Goal: Task Accomplishment & Management: Manage account settings

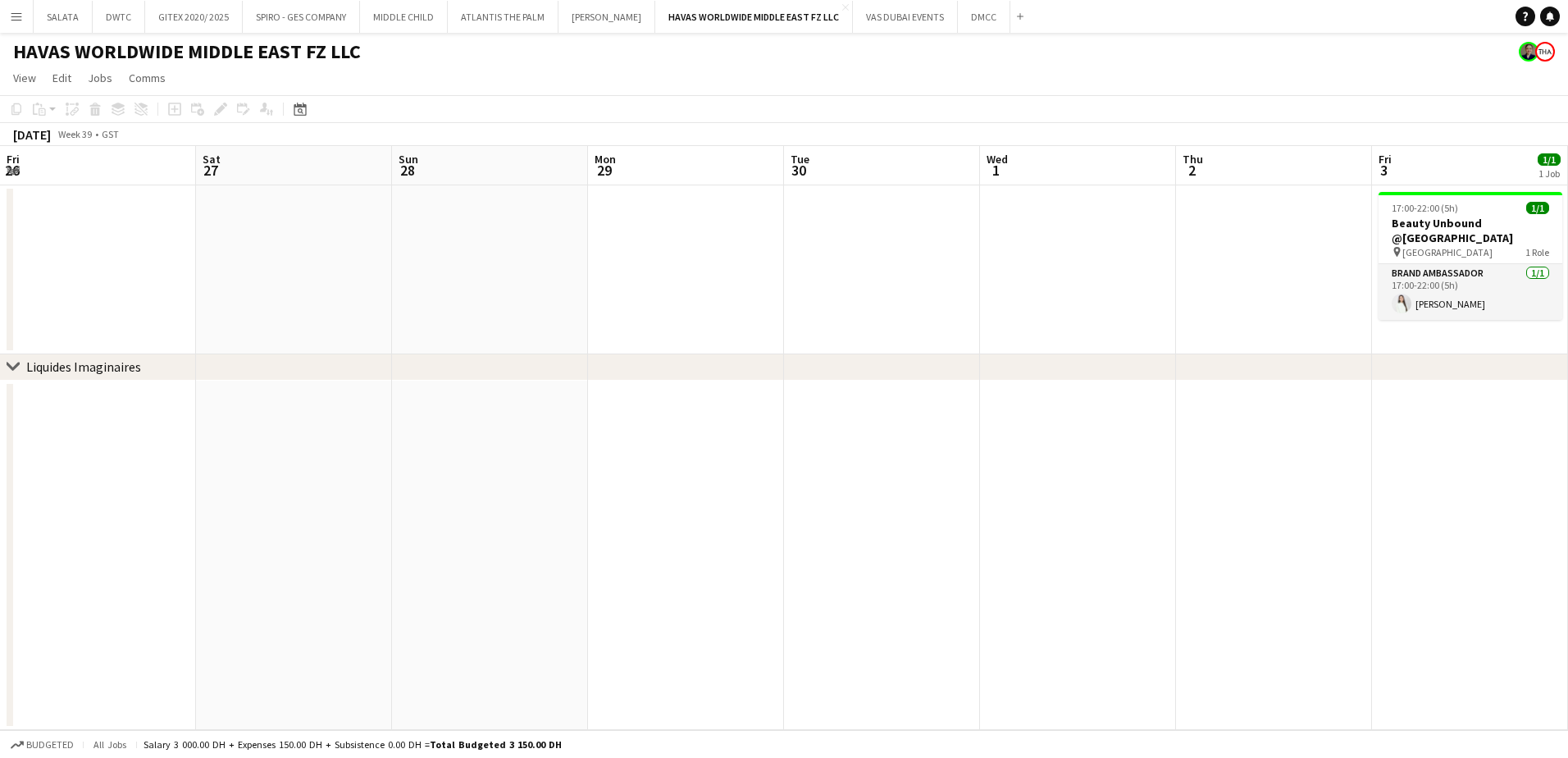
scroll to position [0, 503]
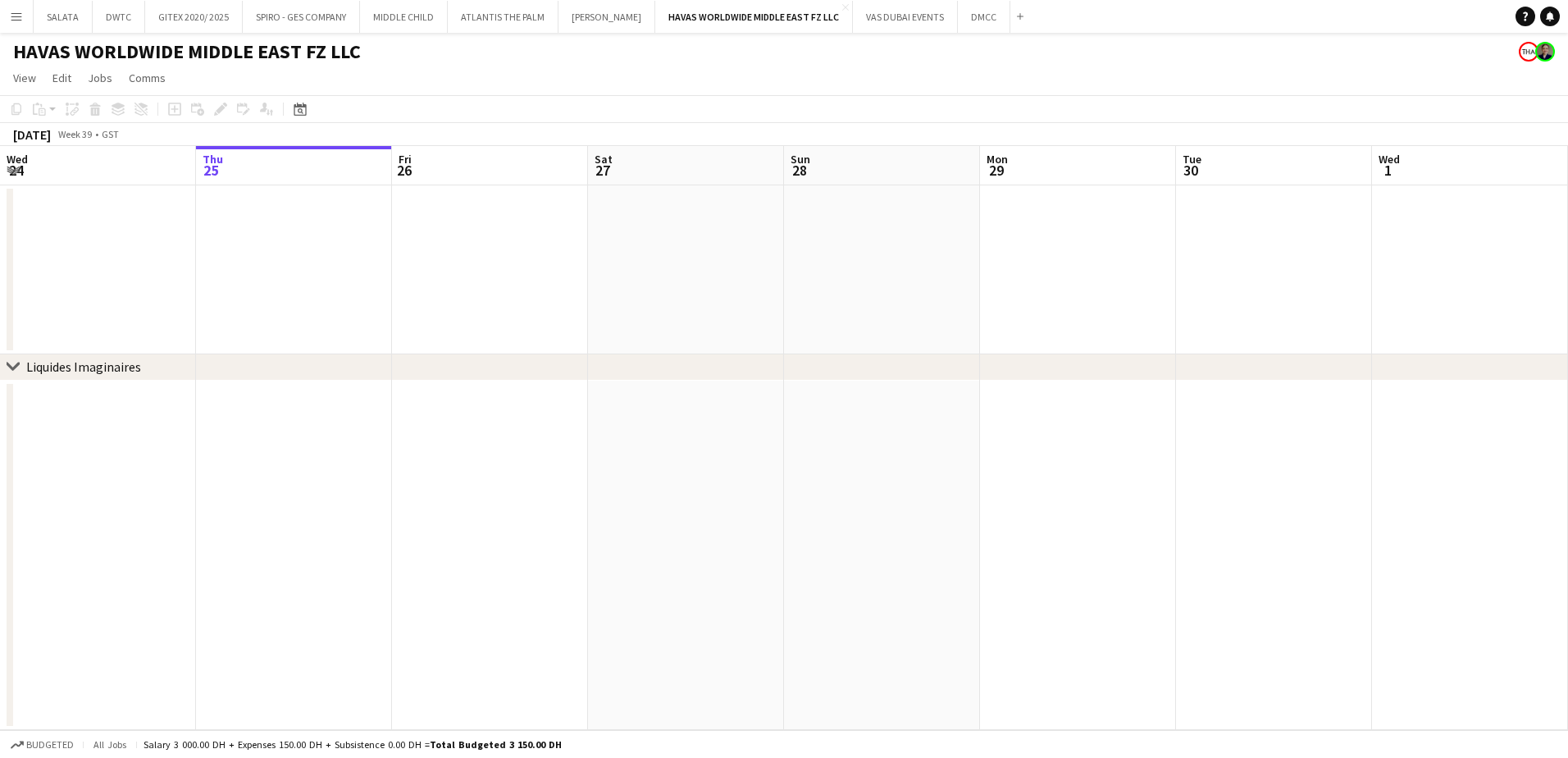
drag, startPoint x: 1245, startPoint y: 434, endPoint x: 990, endPoint y: 448, distance: 255.4
click at [964, 434] on app-calendar-viewport "Mon 22 Tue 23 Wed 24 Thu 25 Fri 26 Sat 27 Sun 28 Mon 29 Tue 30 Wed 1 Thu 2 Fri …" at bounding box center [784, 438] width 1568 height 585
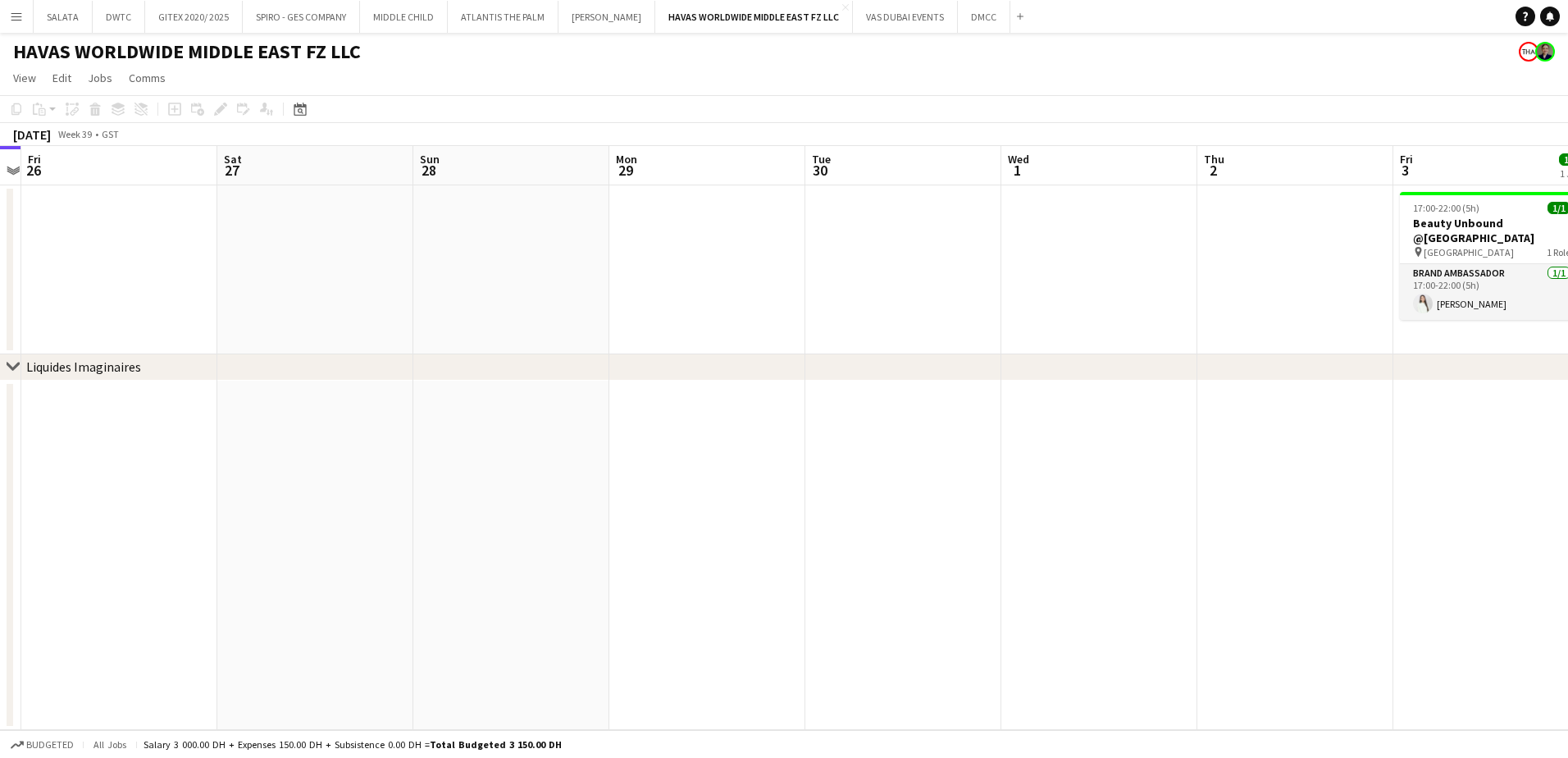
drag, startPoint x: 1046, startPoint y: 482, endPoint x: 741, endPoint y: 482, distance: 305.0
click at [741, 482] on app-calendar-viewport "Tue 23 Wed 24 Thu 25 Fri 26 Sat 27 Sun 28 Mon 29 Tue 30 Wed 1 Thu 2 Fri 3 1/1 1…" at bounding box center [784, 438] width 1568 height 585
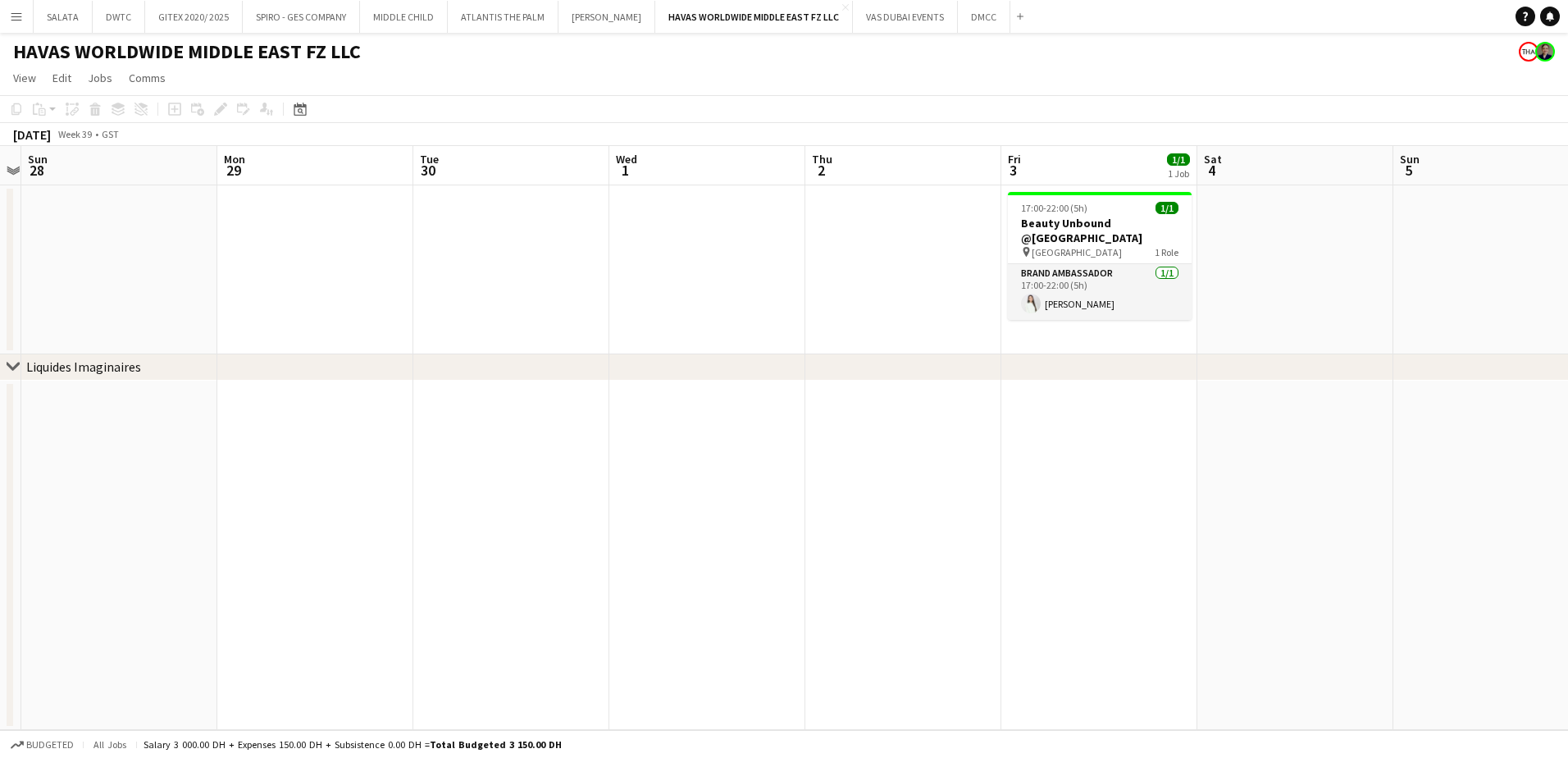
scroll to position [0, 568]
click at [904, 23] on button "VAS DUBAI EVENTS Close" at bounding box center [905, 17] width 105 height 32
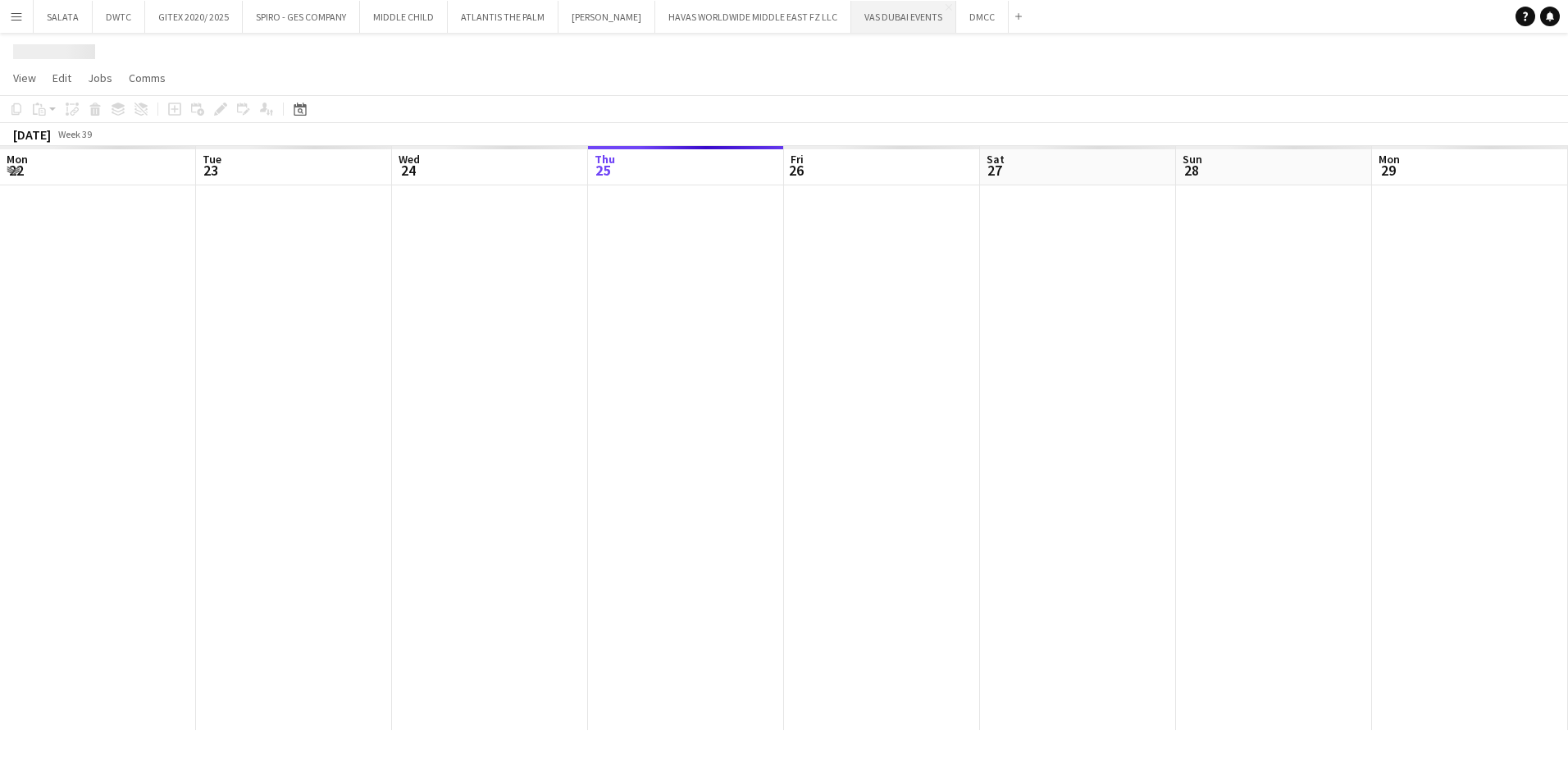
scroll to position [0, 392]
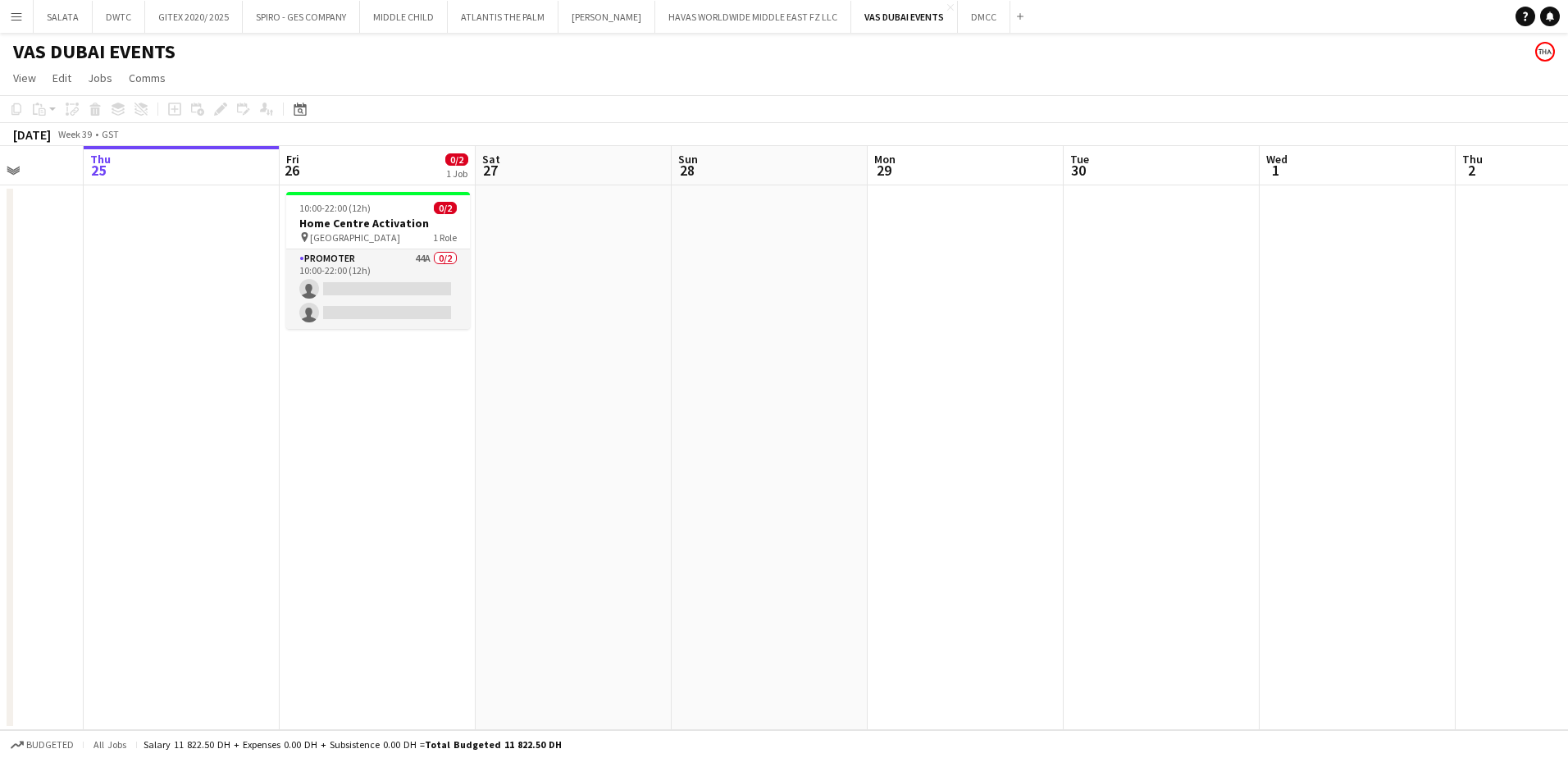
drag, startPoint x: 1185, startPoint y: 456, endPoint x: 534, endPoint y: 494, distance: 652.1
click at [533, 494] on app-calendar-viewport "Mon 22 Tue 23 Wed 24 Thu 25 Fri 26 0/2 1 Job Sat 27 Sun 28 Mon 29 Tue 30 Wed 1 …" at bounding box center [784, 438] width 1568 height 585
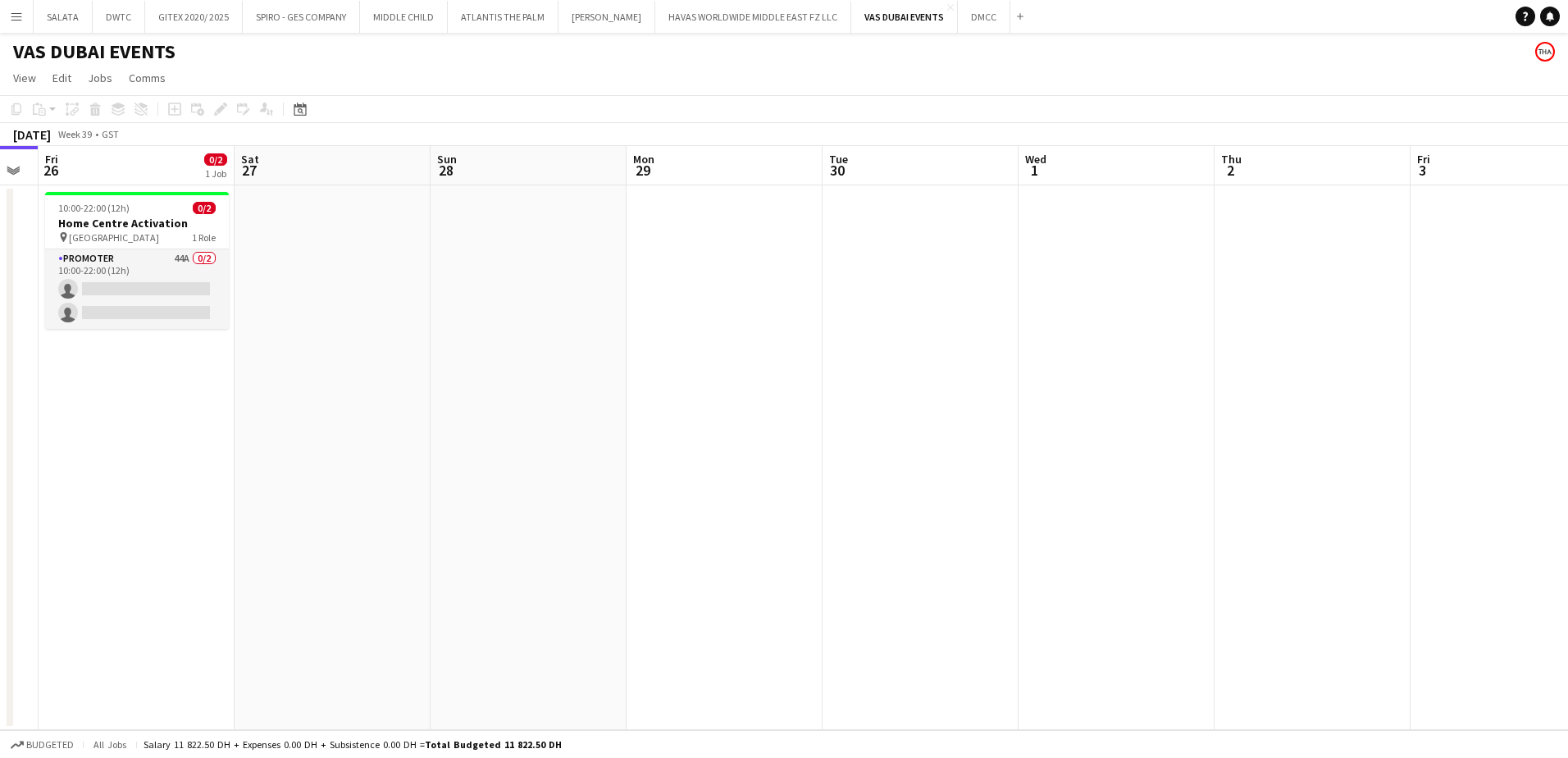
drag, startPoint x: 727, startPoint y: 494, endPoint x: 1108, endPoint y: 487, distance: 381.1
click at [1115, 488] on app-calendar-viewport "Wed 24 Thu 25 Fri 26 0/2 1 Job Sat 27 Sun 28 Mon 29 Tue 30 Wed 1 Thu 2 Fri 3 Sa…" at bounding box center [784, 438] width 1568 height 585
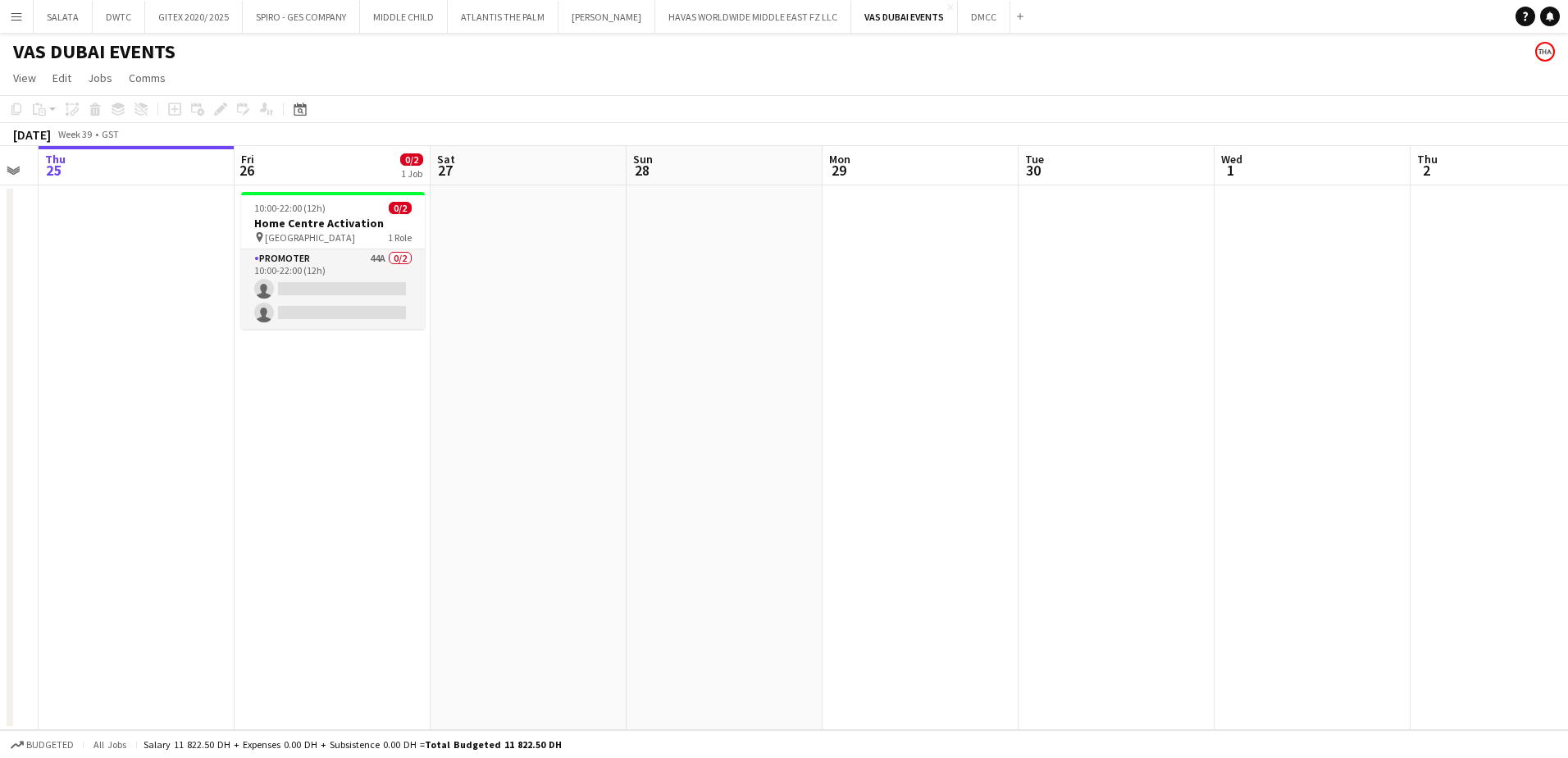
scroll to position [0, 503]
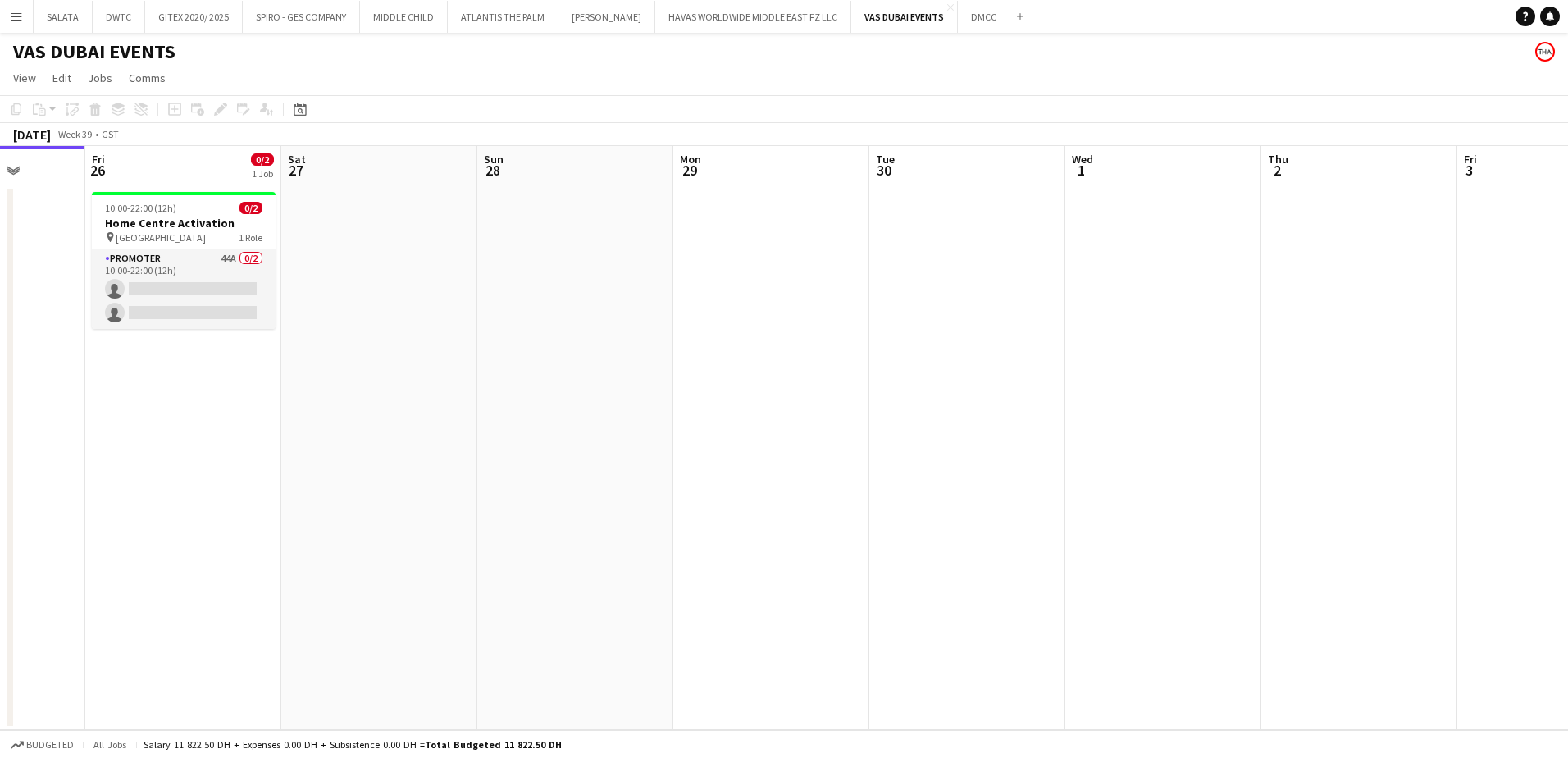
drag, startPoint x: 579, startPoint y: 494, endPoint x: 785, endPoint y: 454, distance: 209.8
click at [785, 454] on app-calendar-viewport "Tue 23 Wed 24 Thu 25 Fri 26 0/2 1 Job Sat 27 Sun 28 Mon 29 Tue 30 Wed 1 Thu 2 F…" at bounding box center [784, 438] width 1568 height 585
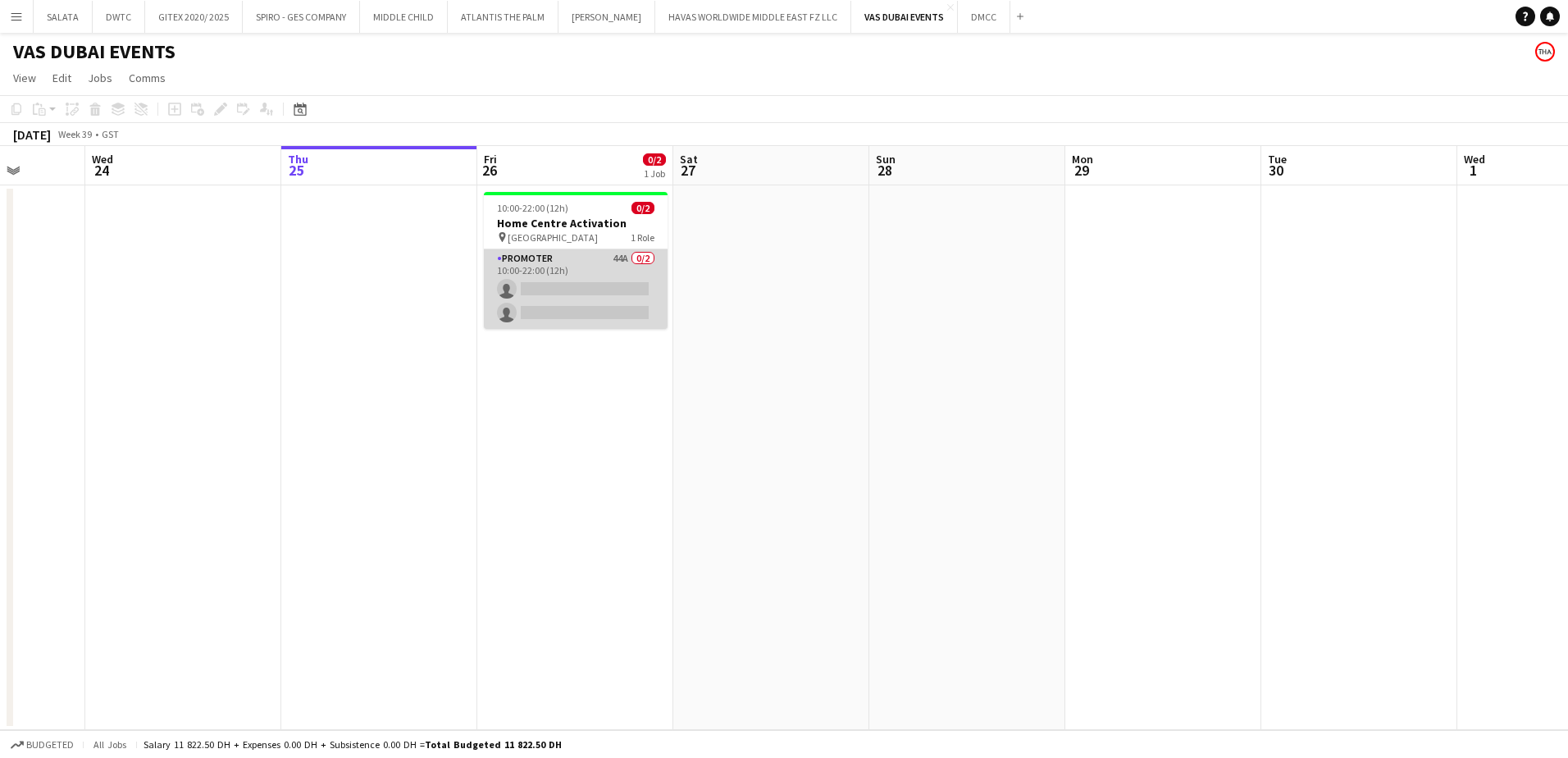
click at [567, 274] on app-card-role "Promoter 44A 0/2 10:00-22:00 (12h) single-neutral-actions single-neutral-actions" at bounding box center [576, 289] width 183 height 79
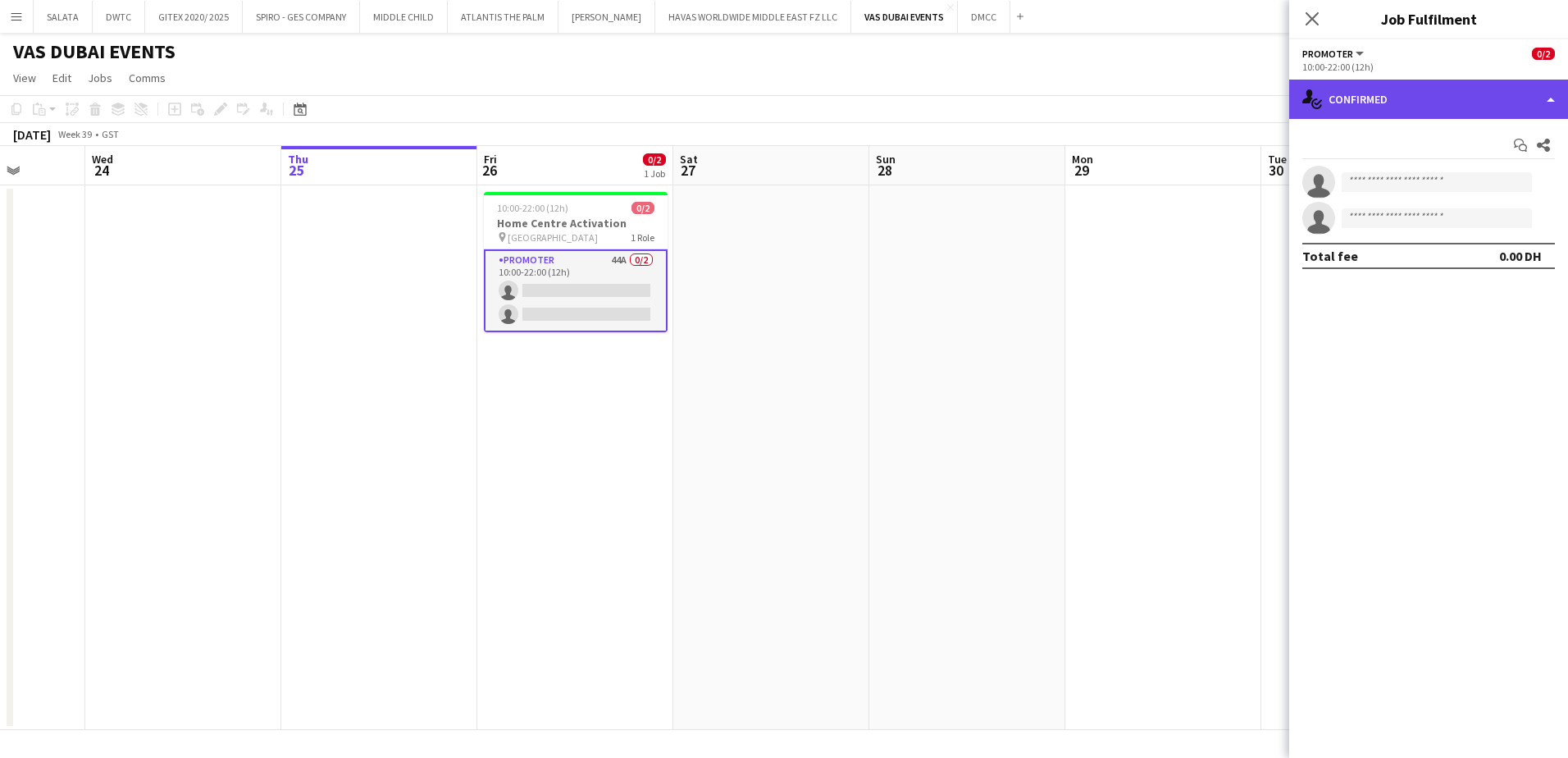
click at [1355, 98] on div "single-neutral-actions-check-2 Confirmed" at bounding box center [1429, 98] width 279 height 39
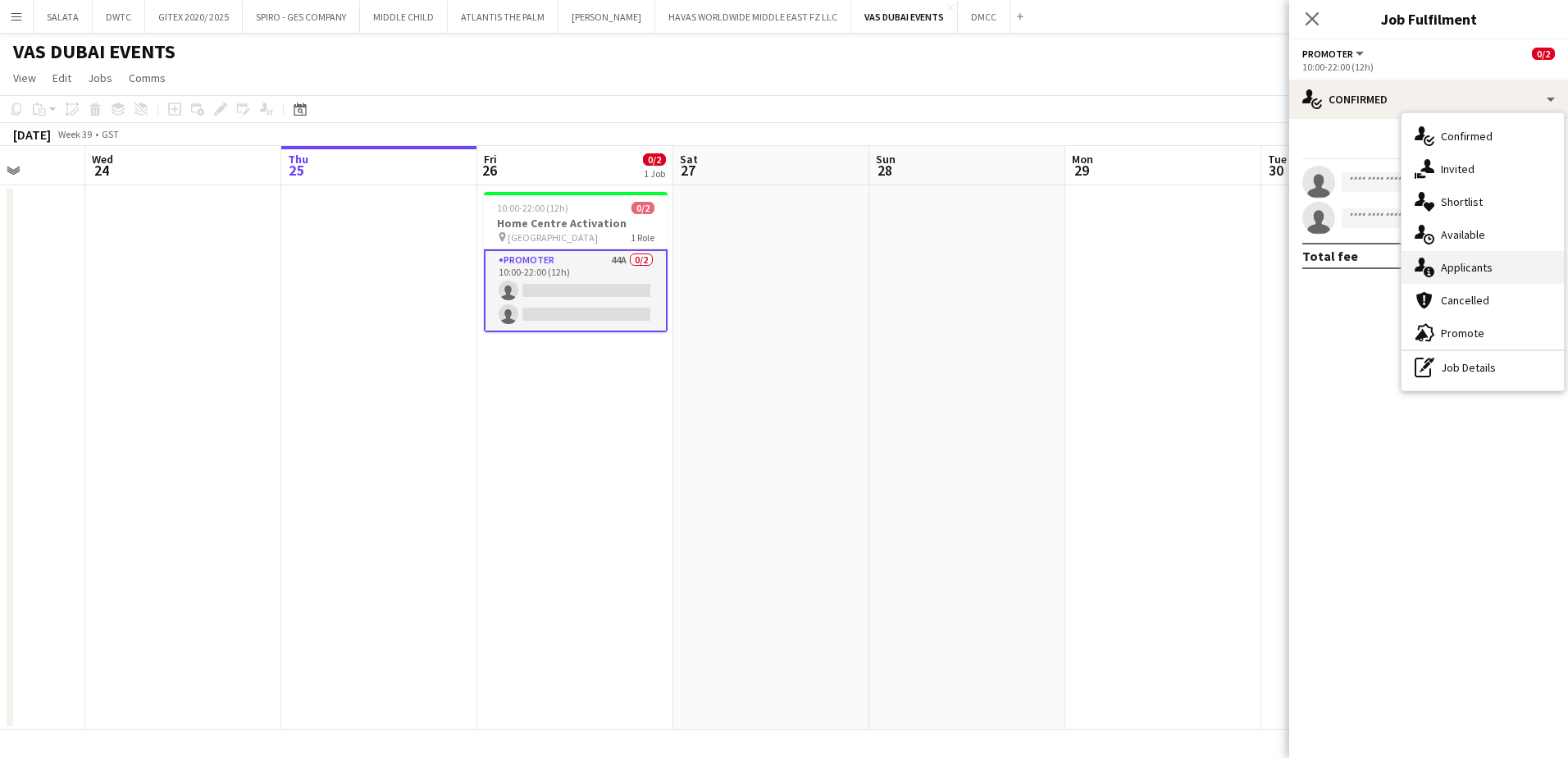
click at [1475, 279] on div "single-neutral-actions-information Applicants" at bounding box center [1483, 267] width 163 height 33
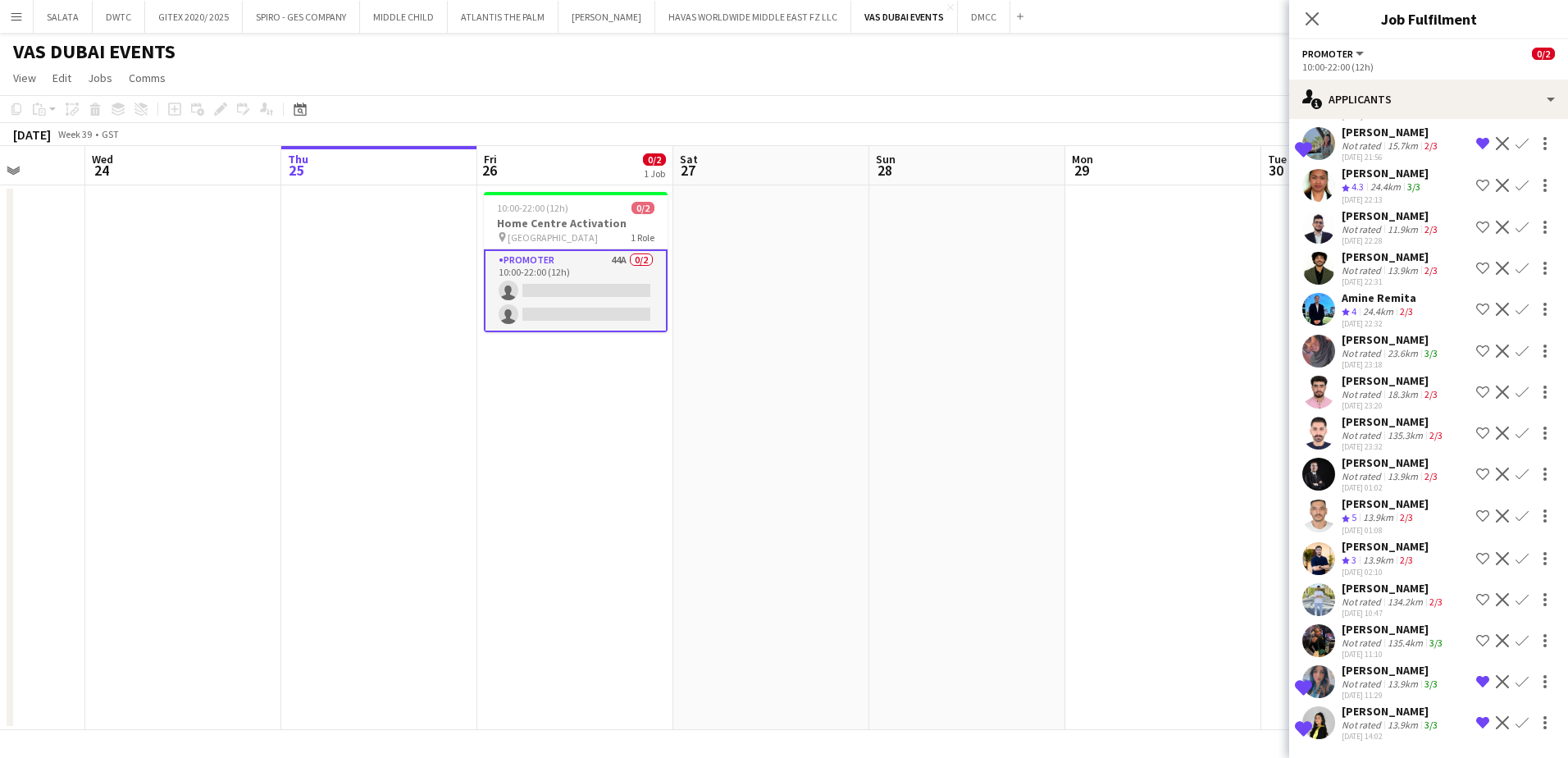
scroll to position [1206, 0]
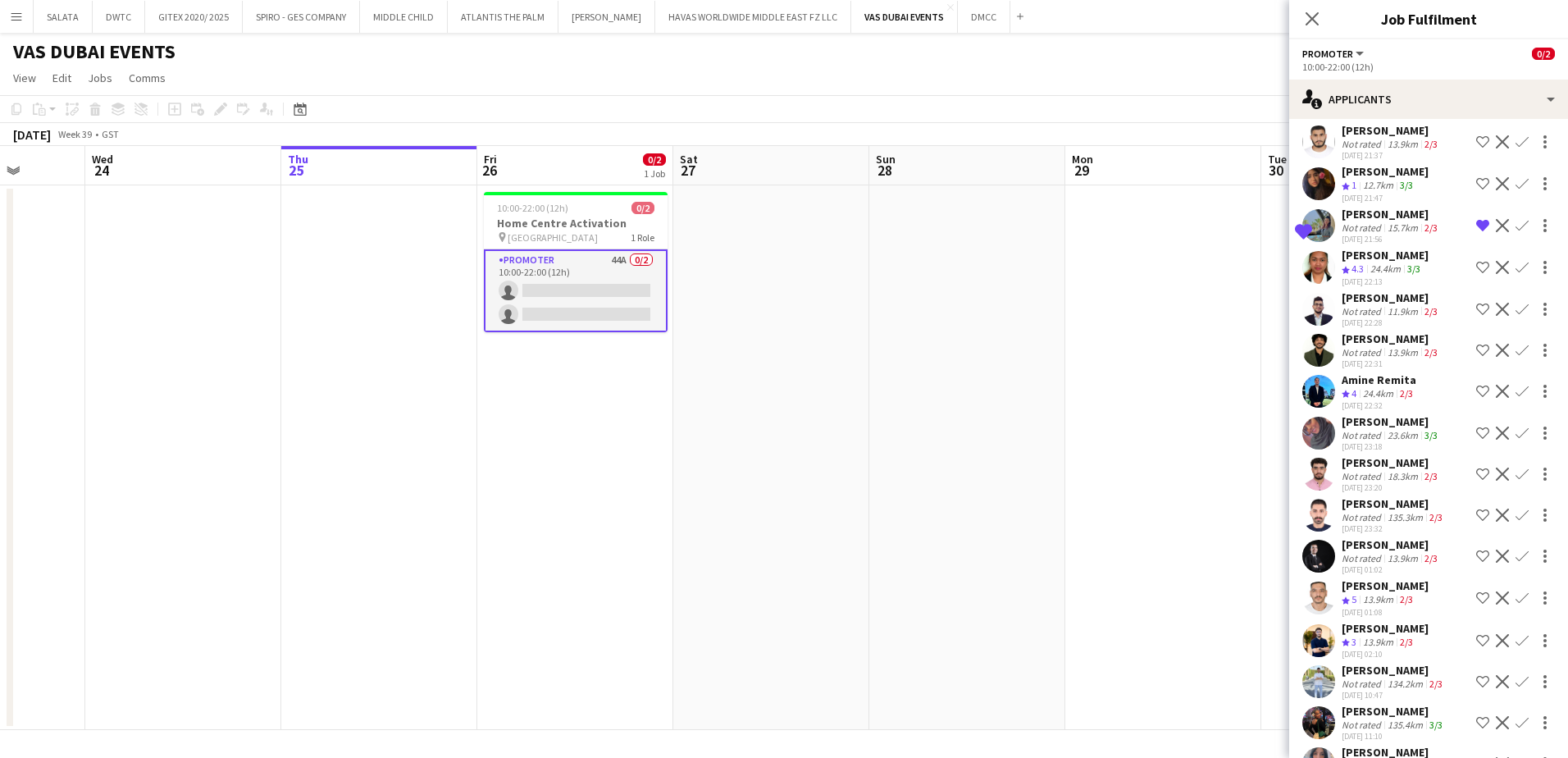
click at [1323, 439] on app-user-avatar at bounding box center [1319, 433] width 33 height 33
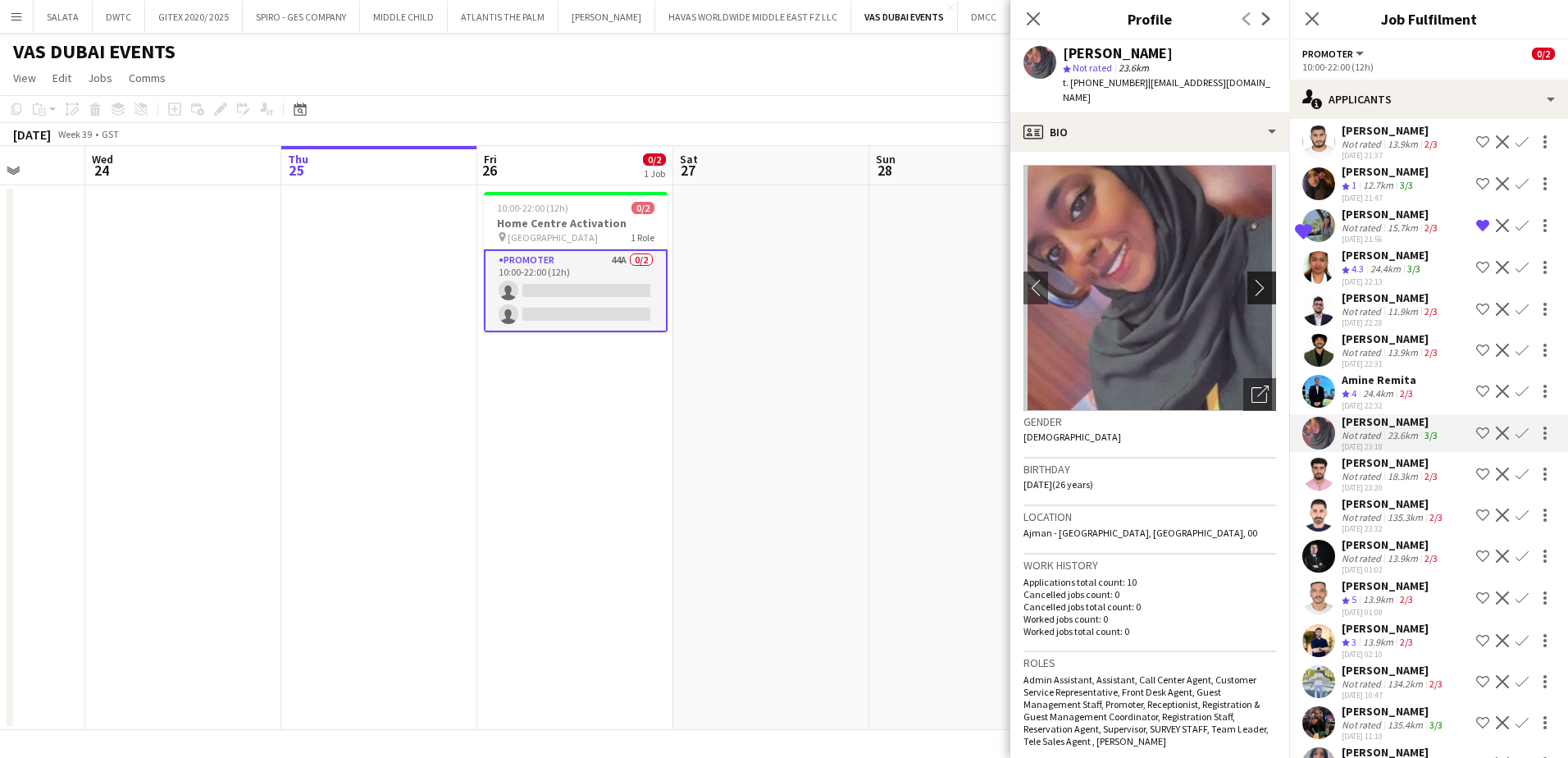
click at [1252, 279] on app-icon "chevron-right" at bounding box center [1265, 288] width 26 height 18
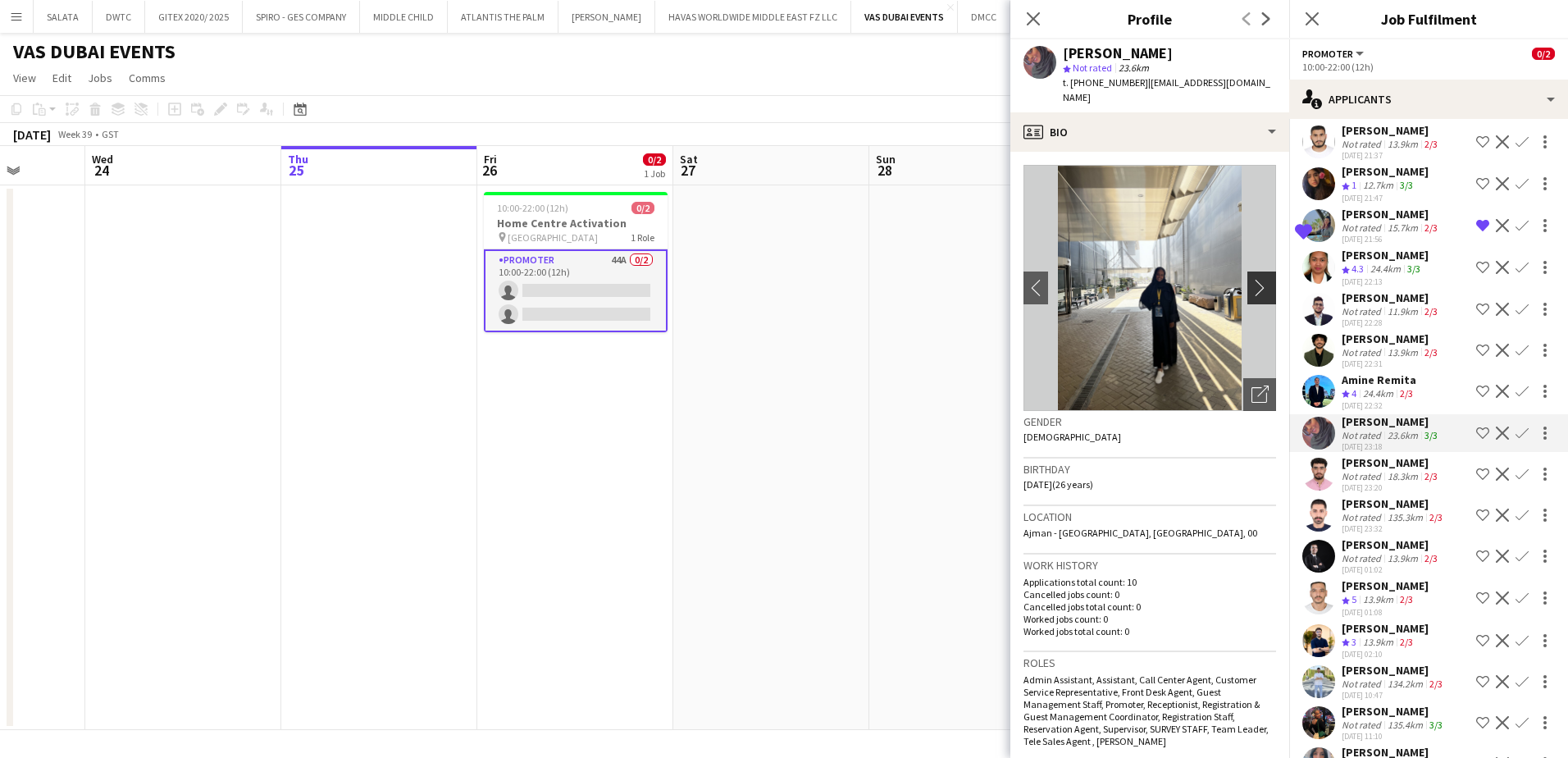
click at [1252, 279] on app-icon "chevron-right" at bounding box center [1265, 288] width 26 height 18
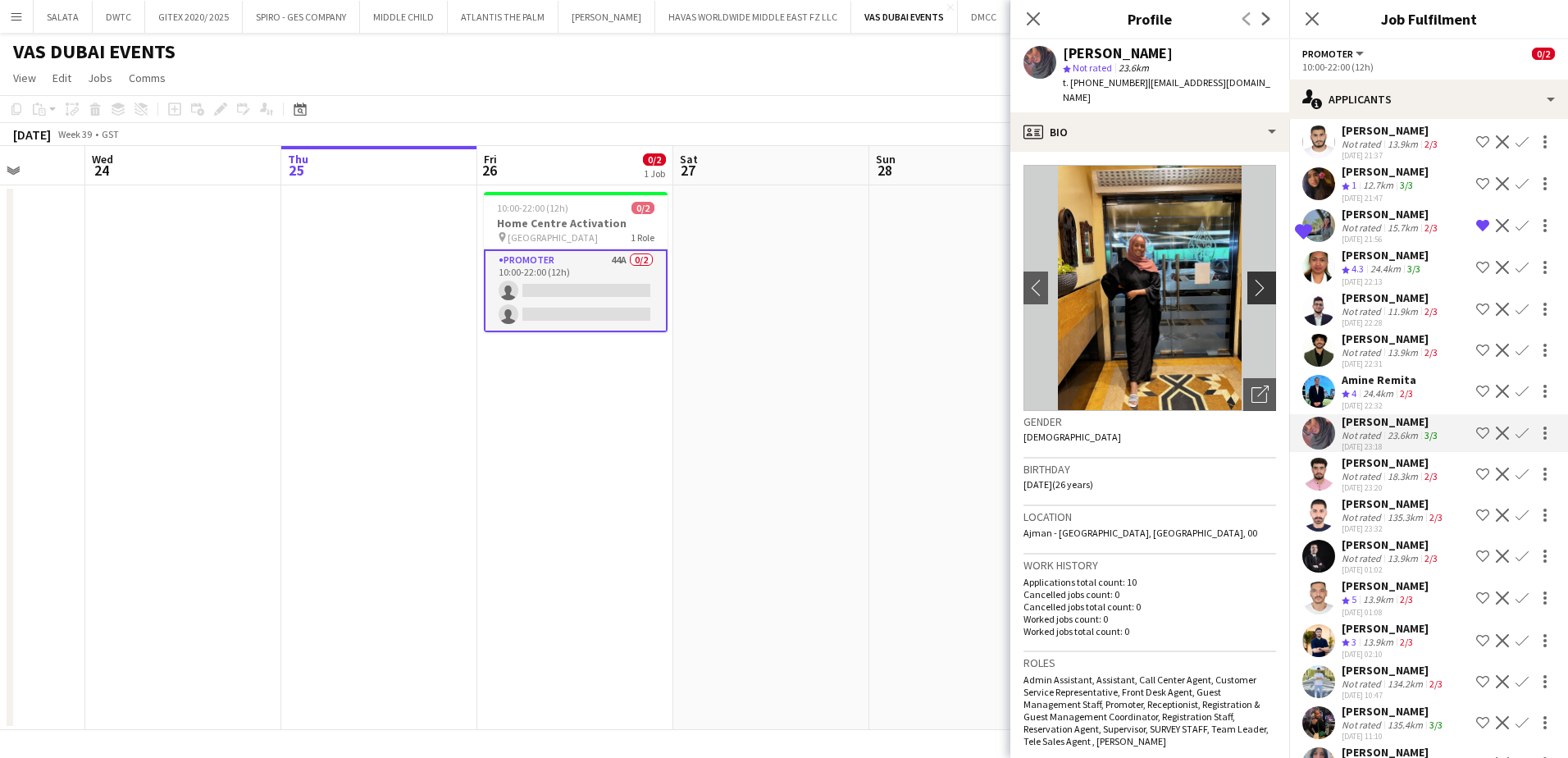
click at [1252, 279] on app-icon "chevron-right" at bounding box center [1265, 288] width 26 height 18
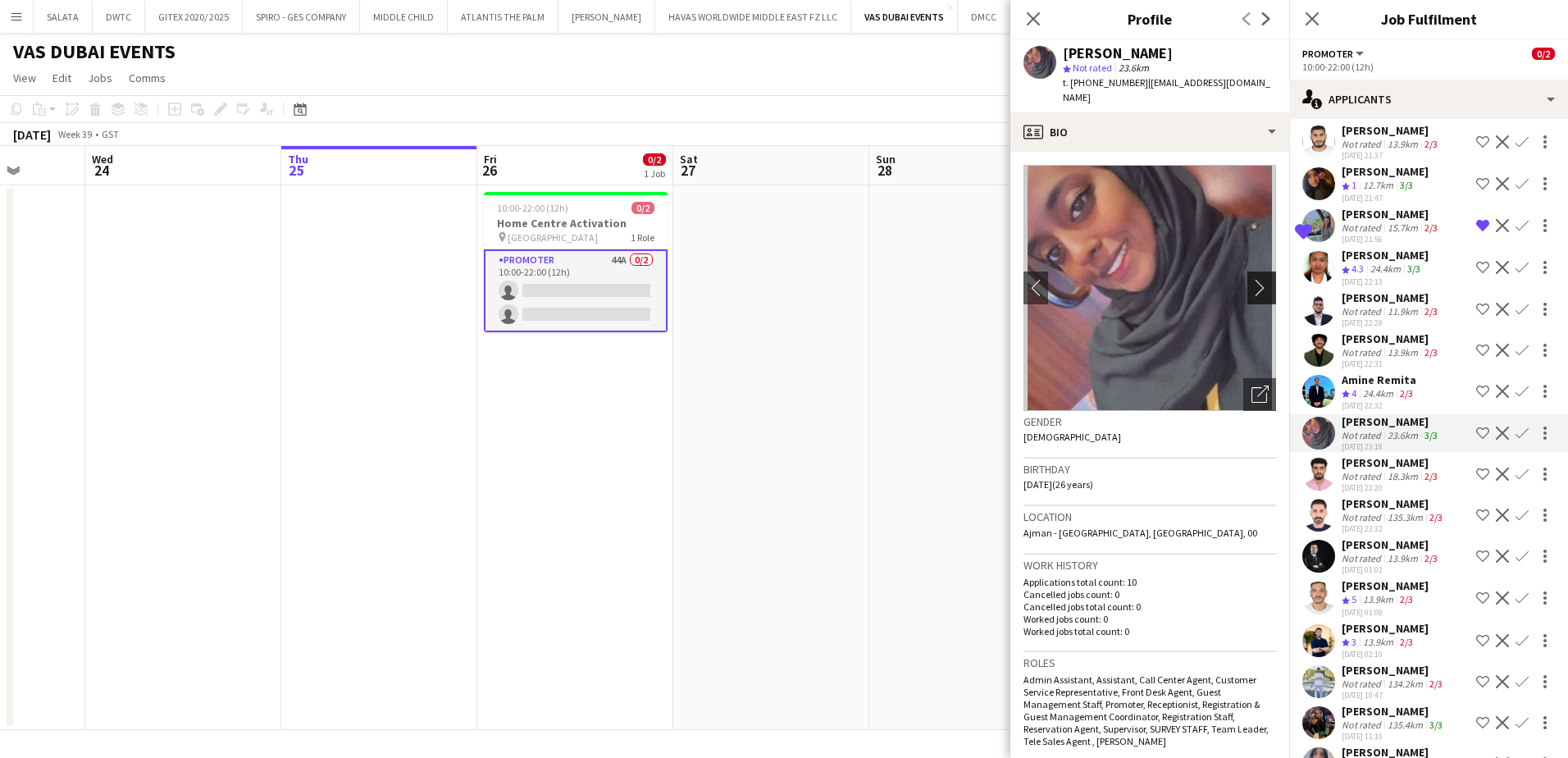
click at [1252, 279] on app-icon "chevron-right" at bounding box center [1265, 288] width 26 height 18
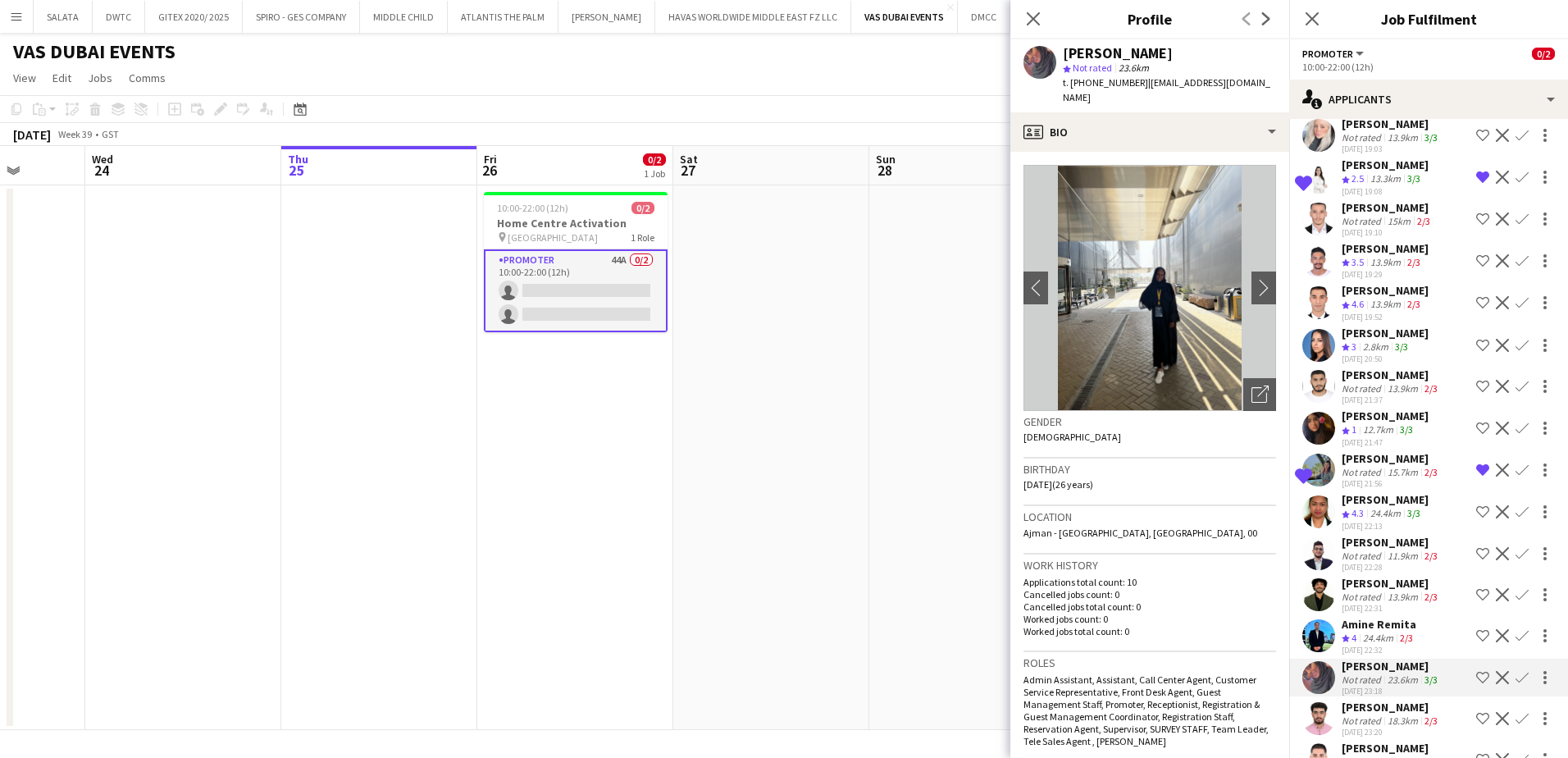
scroll to position [960, 0]
click at [1322, 338] on app-user-avatar at bounding box center [1319, 347] width 33 height 33
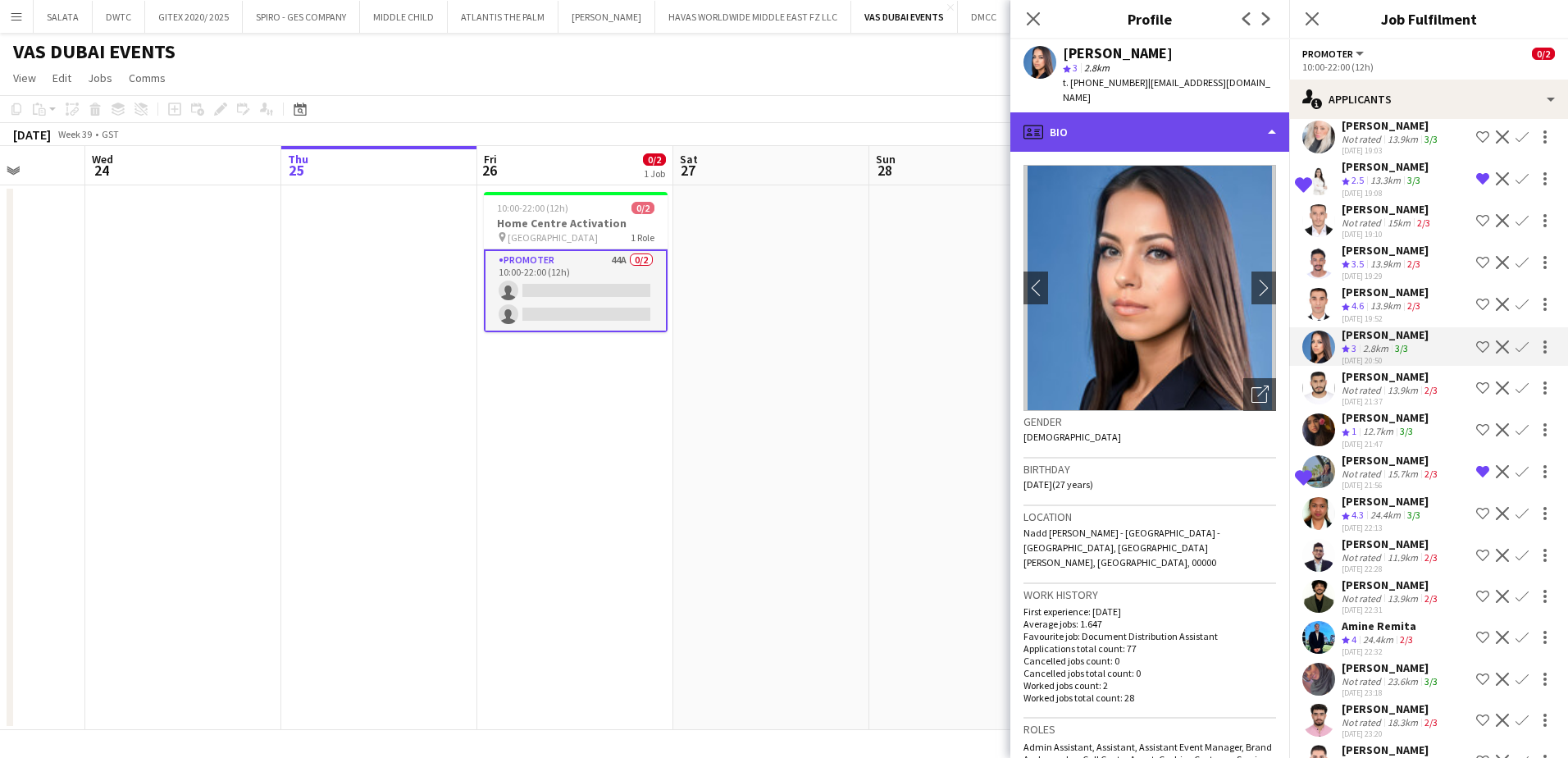
click at [1133, 130] on div "profile Bio" at bounding box center [1150, 132] width 279 height 39
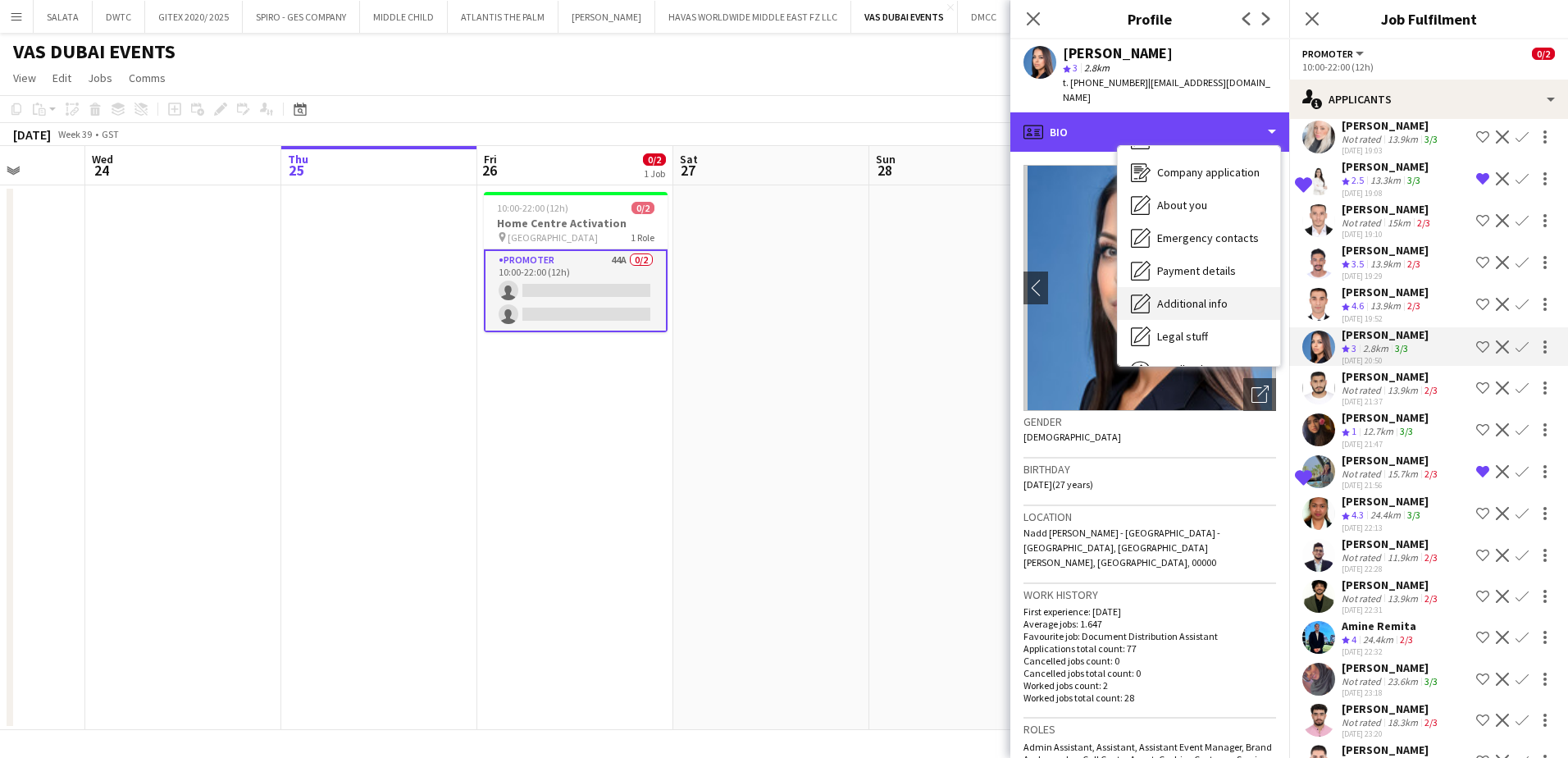
scroll to position [122, 0]
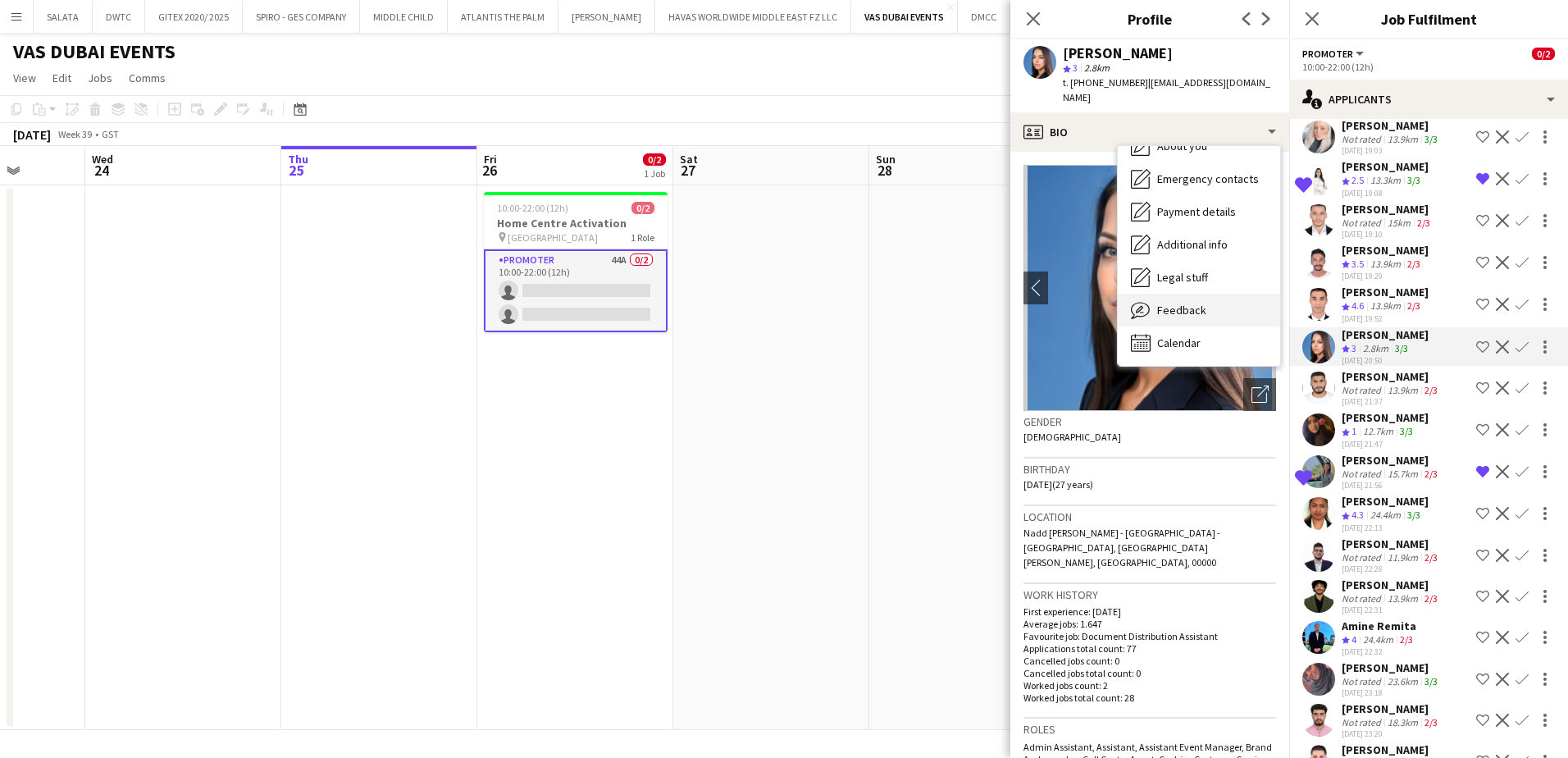
click at [1180, 303] on span "Feedback" at bounding box center [1181, 310] width 49 height 15
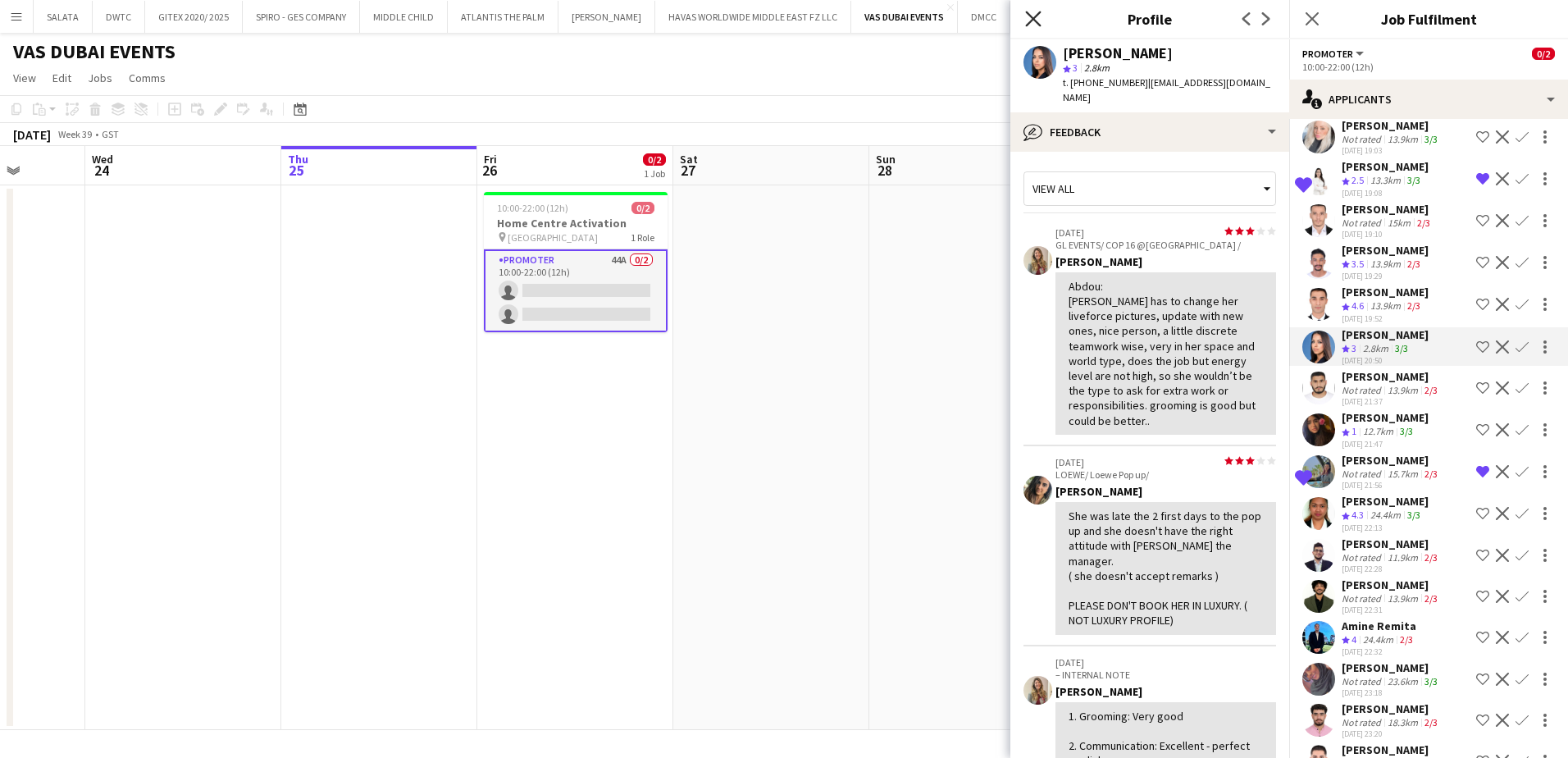
click at [1039, 23] on icon "Close pop-in" at bounding box center [1033, 18] width 16 height 16
